Goal: Information Seeking & Learning: Compare options

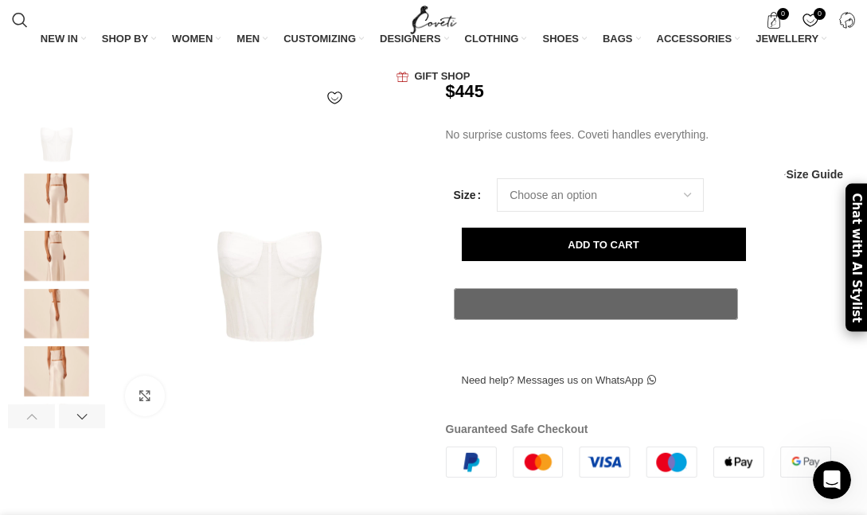
scroll to position [287, 0]
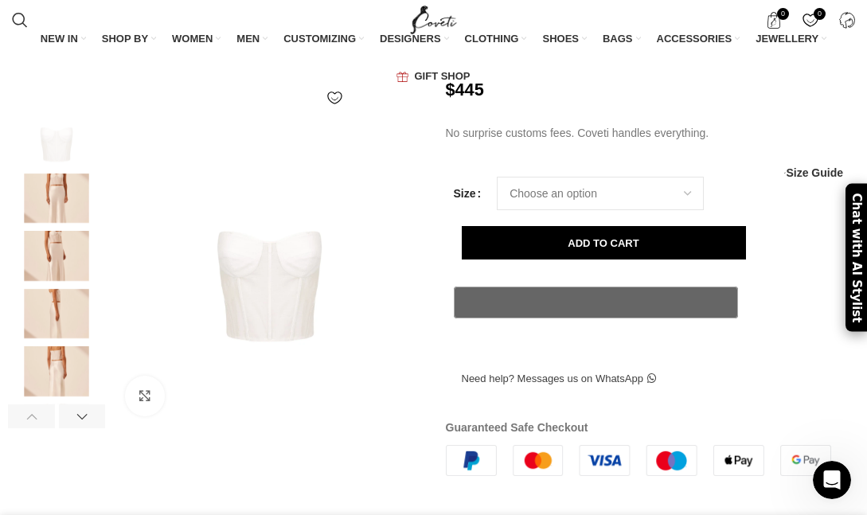
click at [69, 204] on img at bounding box center [56, 198] width 97 height 50
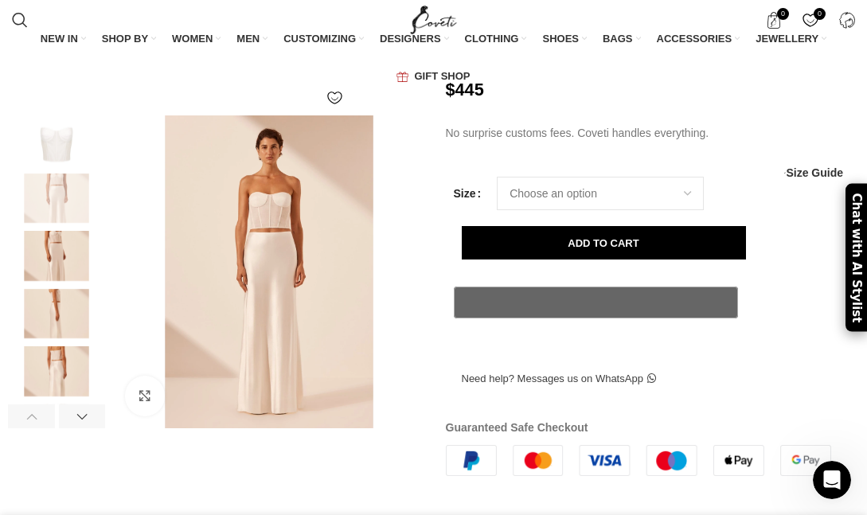
click at [50, 271] on img at bounding box center [56, 256] width 97 height 50
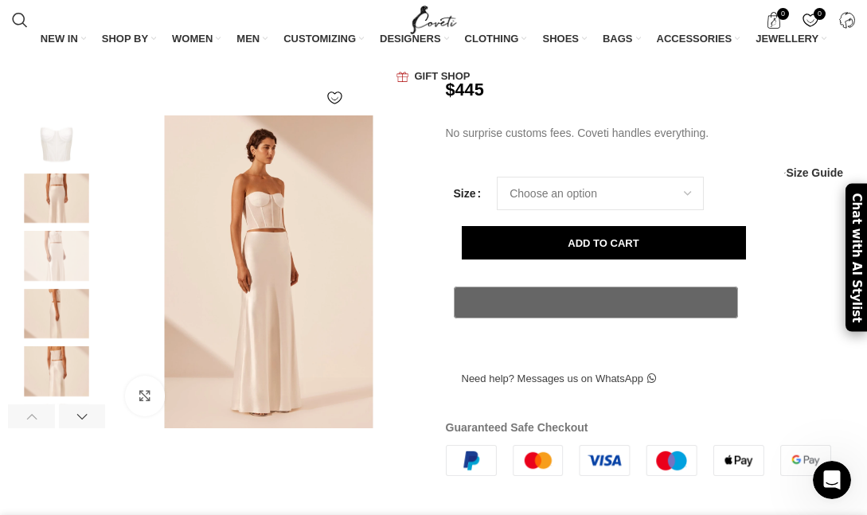
click at [45, 329] on img at bounding box center [56, 314] width 97 height 50
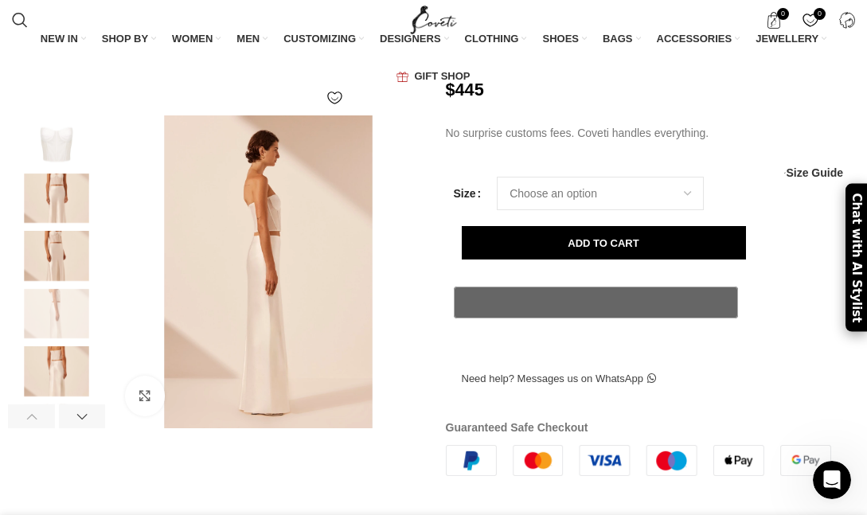
click at [53, 385] on img at bounding box center [56, 371] width 97 height 50
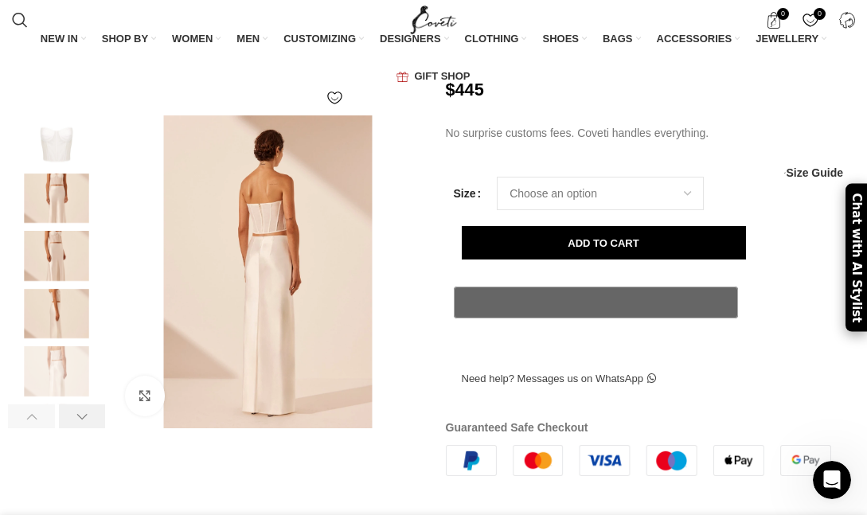
scroll to position [0, 376]
click at [76, 413] on div at bounding box center [82, 416] width 47 height 24
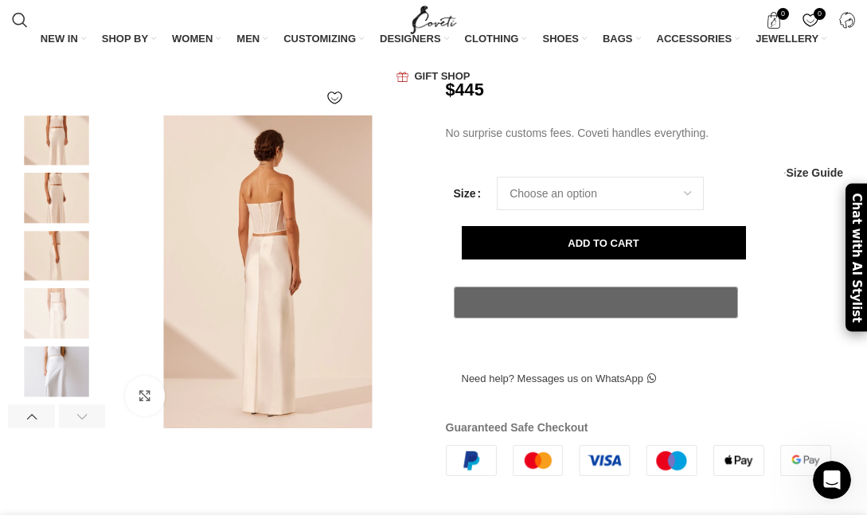
click at [67, 388] on img at bounding box center [56, 371] width 97 height 50
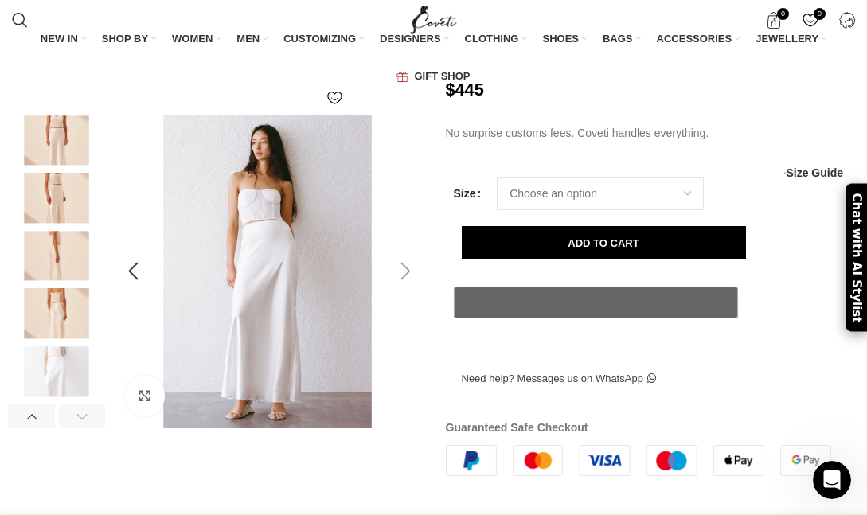
click at [239, 237] on figure at bounding box center [267, 271] width 313 height 313
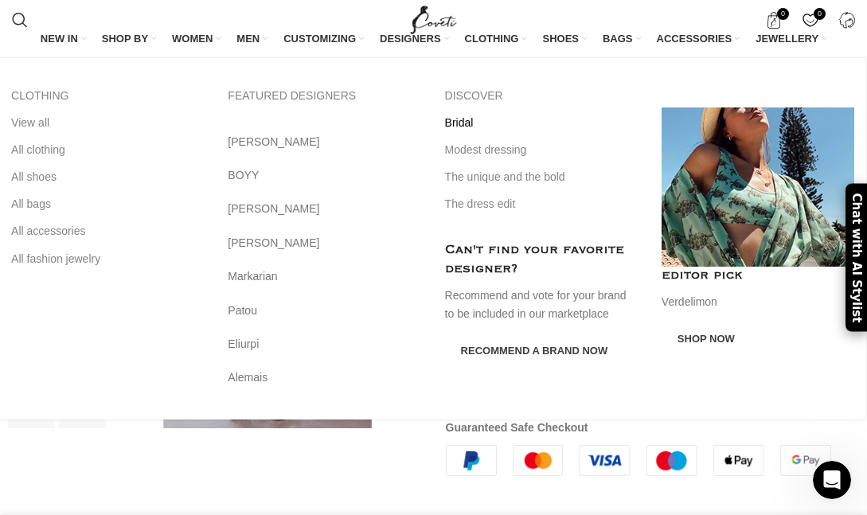
click at [471, 120] on link "Bridal" at bounding box center [541, 122] width 193 height 27
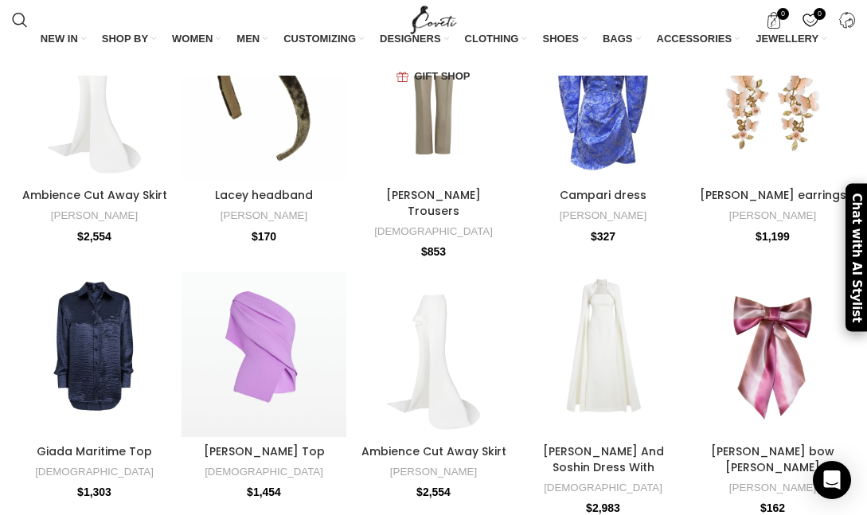
scroll to position [1632, 0]
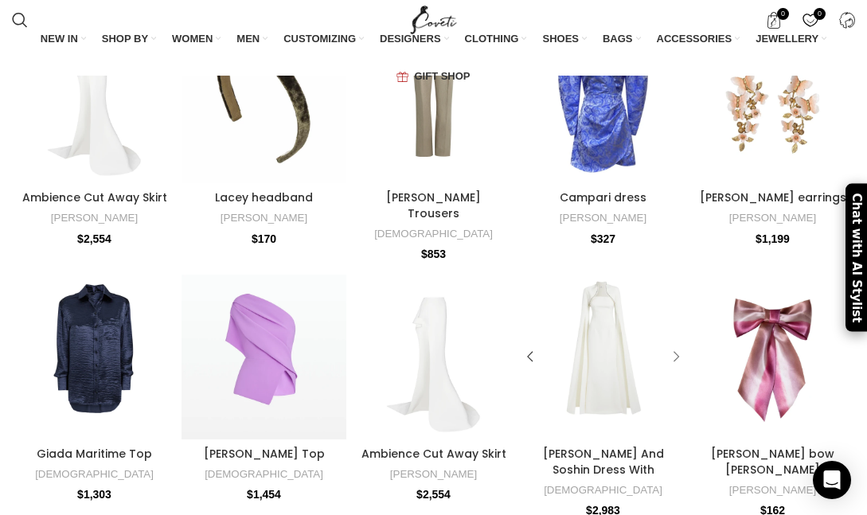
click at [676, 345] on div at bounding box center [673, 357] width 24 height 24
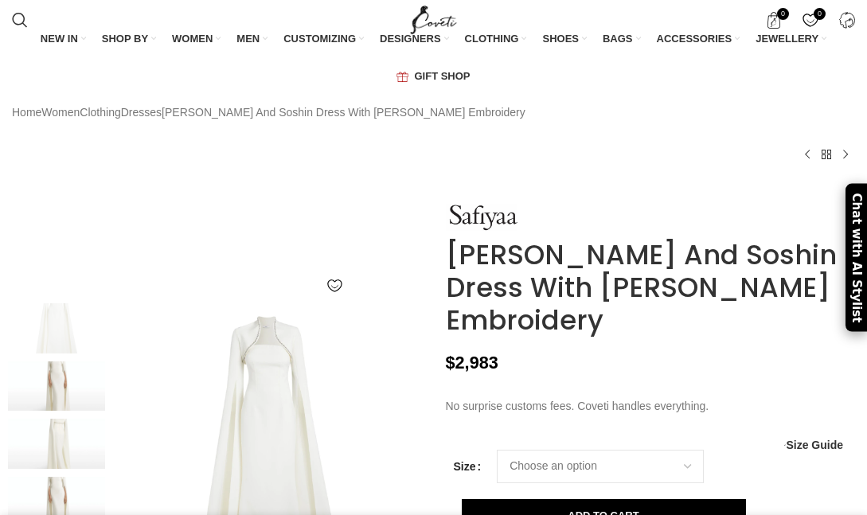
click at [207, 404] on img at bounding box center [269, 459] width 313 height 313
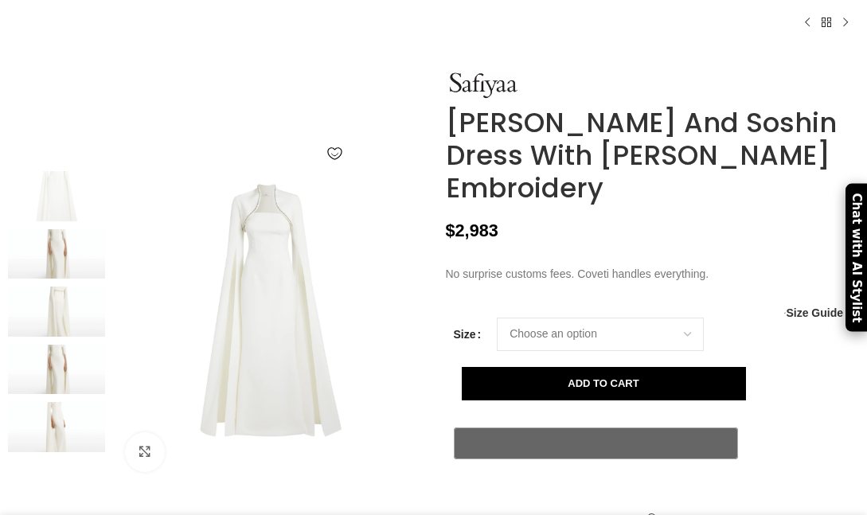
scroll to position [169, 0]
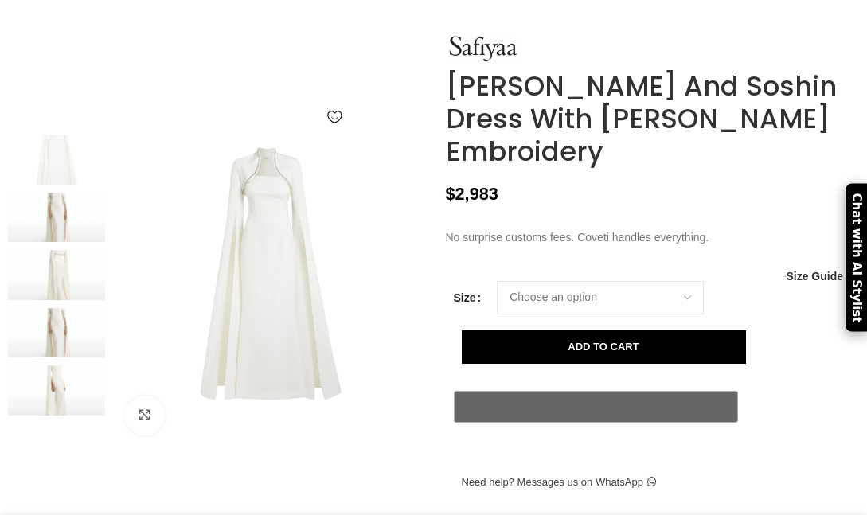
click at [64, 243] on img at bounding box center [56, 218] width 97 height 50
click at [62, 300] on img at bounding box center [56, 275] width 97 height 50
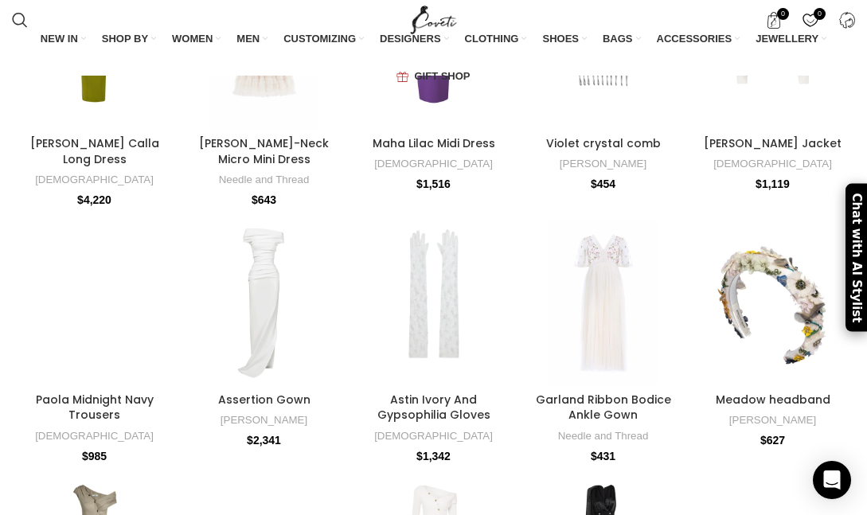
scroll to position [2454, 0]
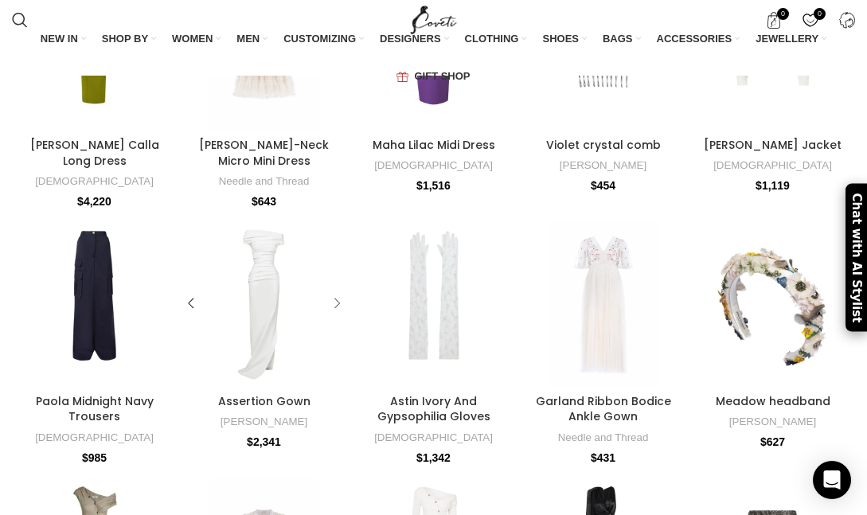
click at [337, 292] on div at bounding box center [334, 304] width 24 height 24
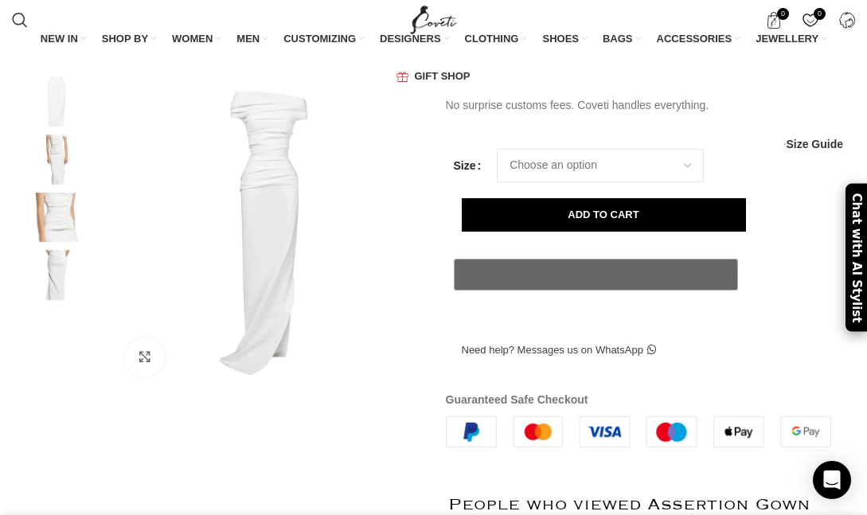
scroll to position [241, 0]
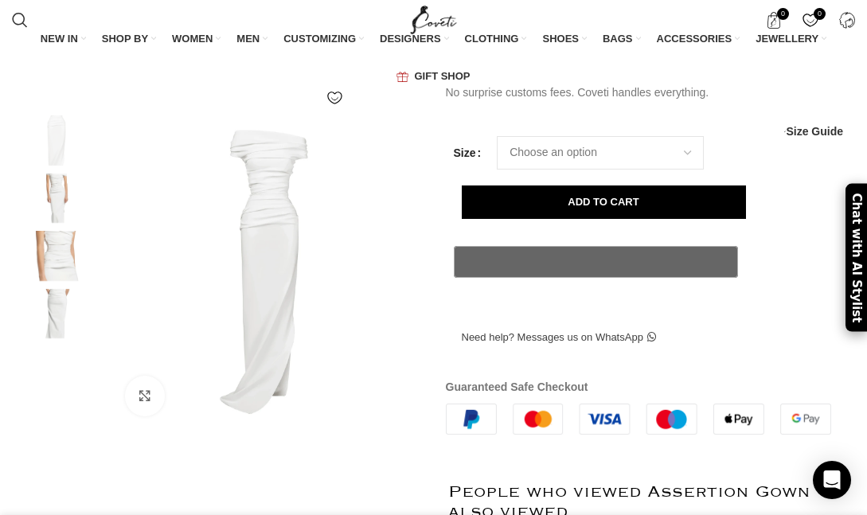
click at [64, 203] on img at bounding box center [56, 198] width 97 height 50
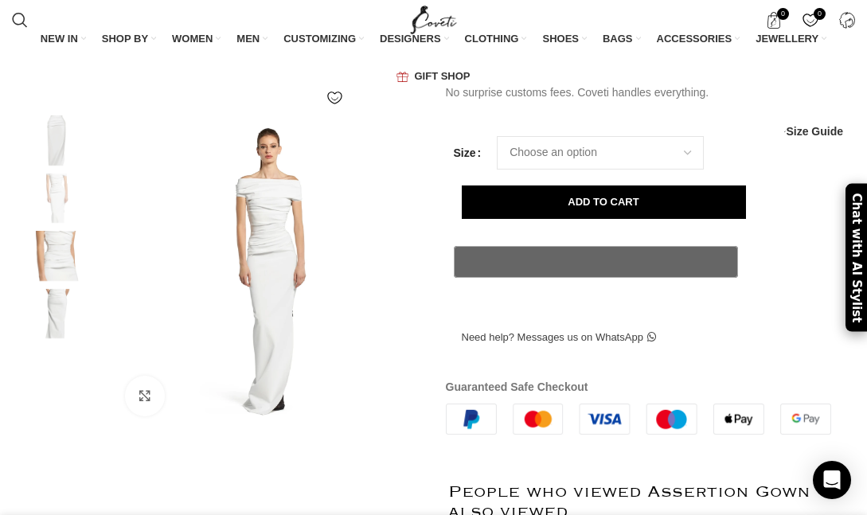
click at [64, 245] on img at bounding box center [56, 256] width 97 height 50
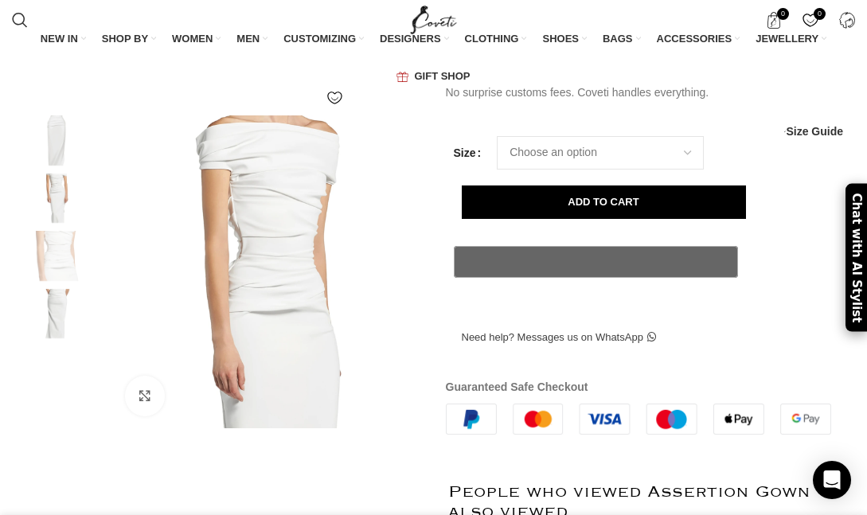
scroll to position [0, 564]
